Goal: Check status: Check status

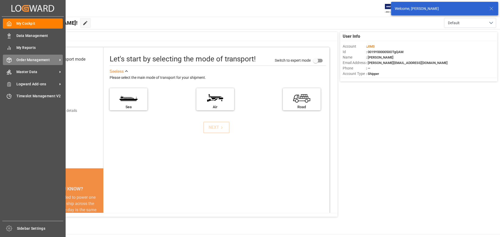
click at [40, 61] on span "Order Management" at bounding box center [36, 59] width 41 height 5
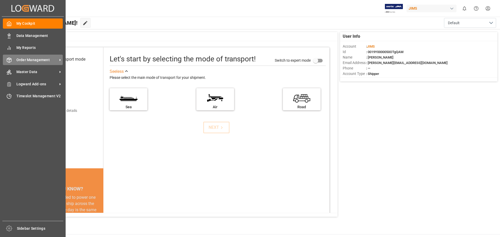
click at [39, 58] on span "Order Management" at bounding box center [36, 59] width 41 height 5
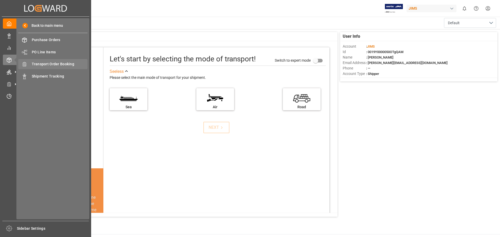
click at [70, 63] on span "Transport Order Booking" at bounding box center [60, 63] width 56 height 5
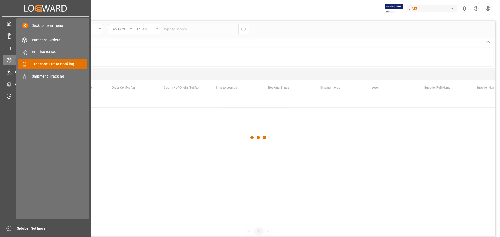
click at [57, 64] on span "Transport Order Booking" at bounding box center [60, 63] width 56 height 5
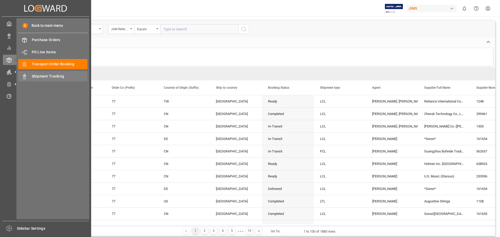
click at [56, 76] on span "Shipment Tracking" at bounding box center [60, 76] width 56 height 5
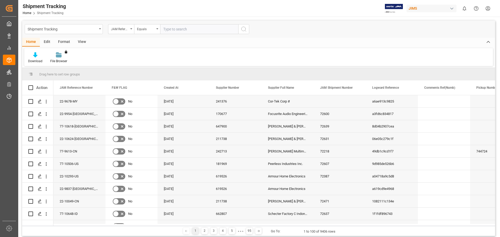
click at [188, 32] on input "text" at bounding box center [199, 29] width 78 height 10
paste input "625121"
type input "625121"
click at [245, 27] on icon "search button" at bounding box center [243, 29] width 6 height 6
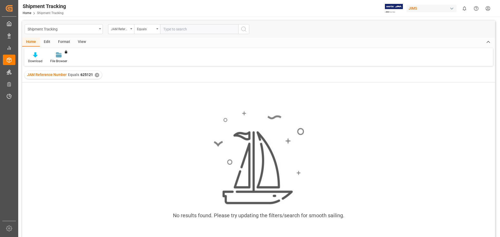
click at [95, 74] on div "✕" at bounding box center [97, 75] width 4 height 4
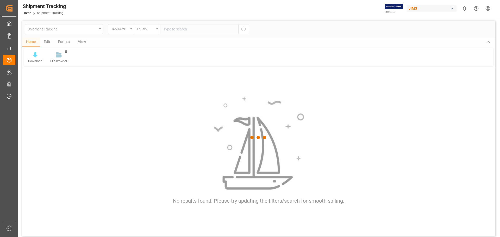
click at [181, 30] on div at bounding box center [258, 138] width 472 height 234
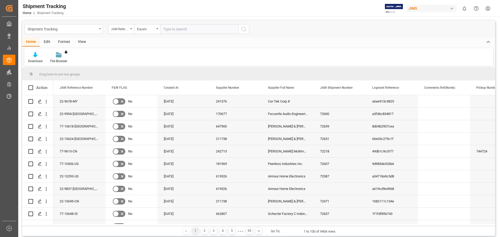
click at [193, 27] on input "text" at bounding box center [199, 29] width 78 height 10
paste input "77-9867-CN"
type input "77-9867-CN"
click at [241, 29] on icon "search button" at bounding box center [243, 29] width 6 height 6
